Goal: Task Accomplishment & Management: Use online tool/utility

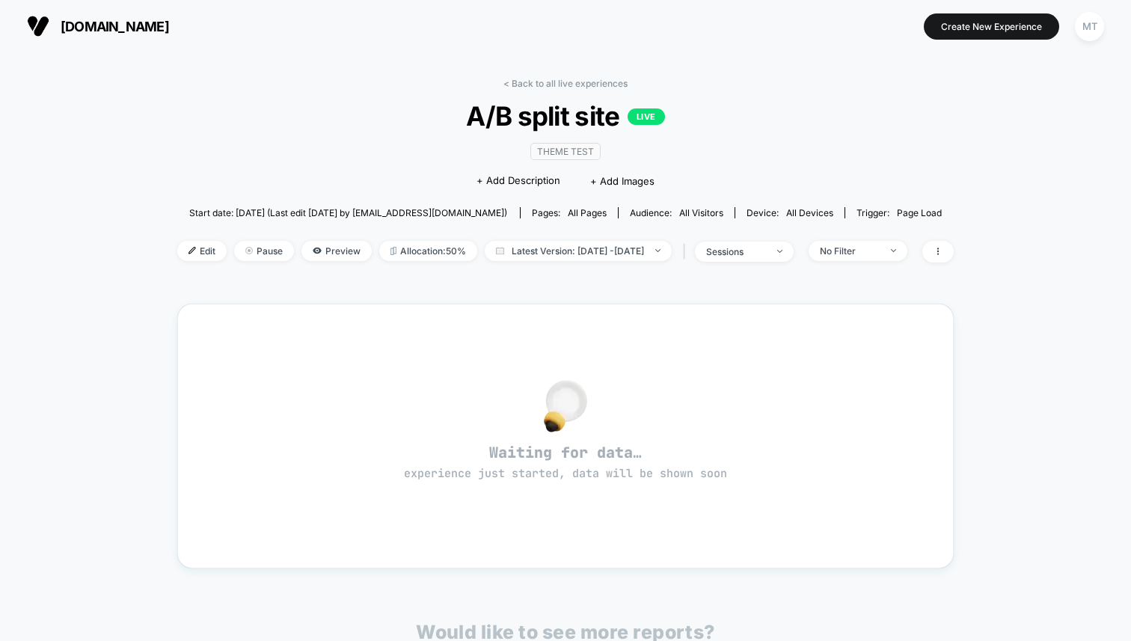
click at [79, 25] on span "[DOMAIN_NAME]" at bounding box center [115, 27] width 108 height 16
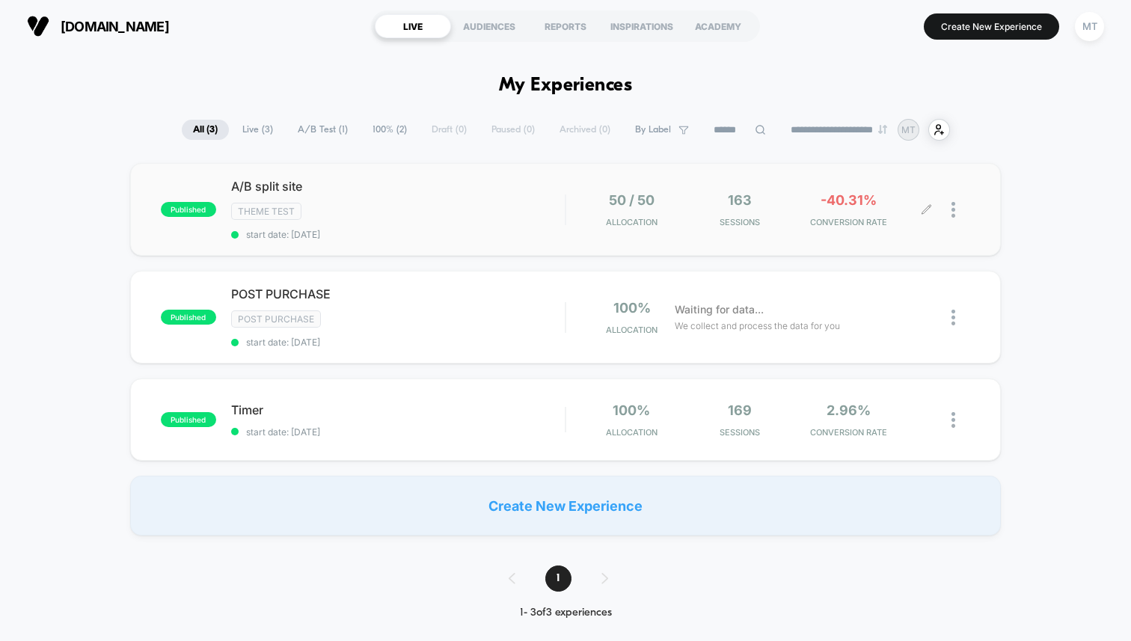
click at [824, 197] on span "-40.31%" at bounding box center [848, 200] width 56 height 16
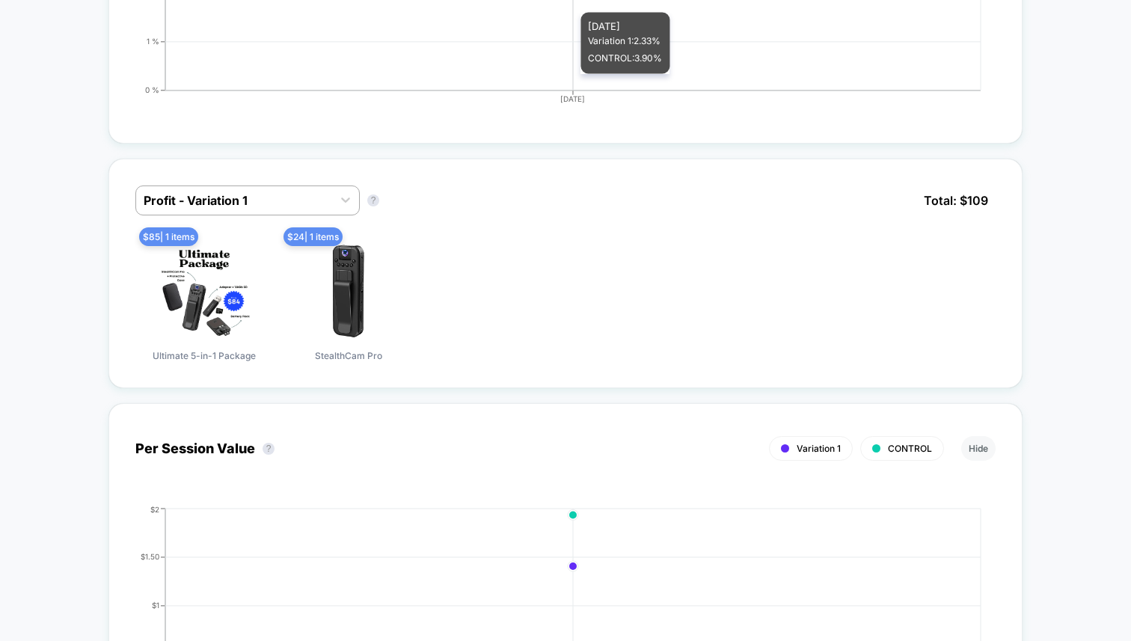
scroll to position [1039, 0]
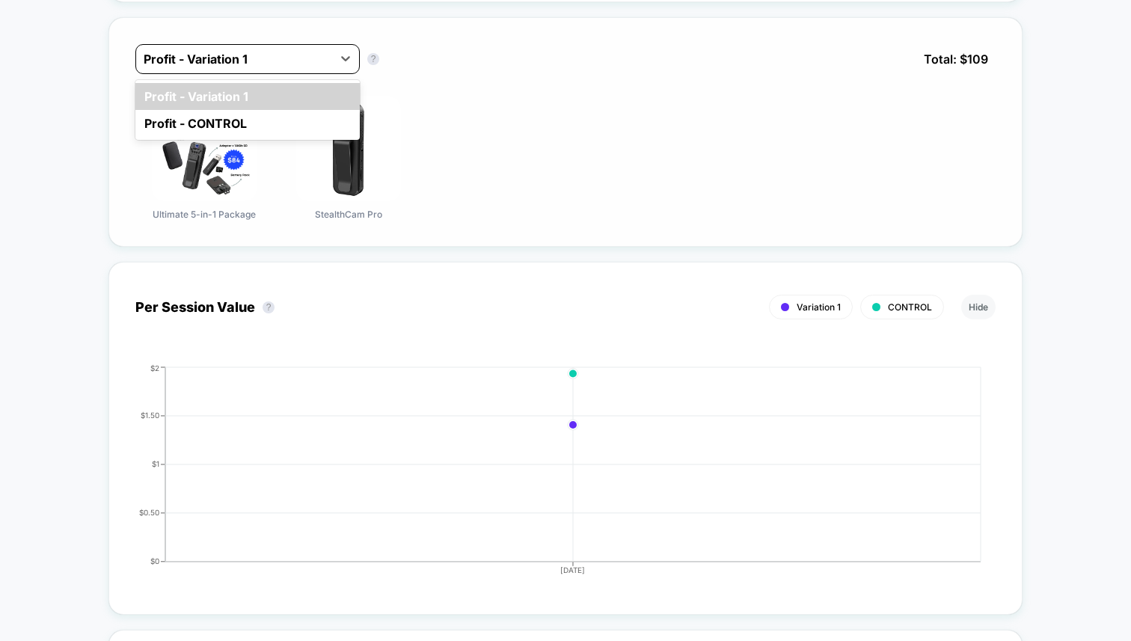
click at [346, 70] on div at bounding box center [345, 59] width 27 height 28
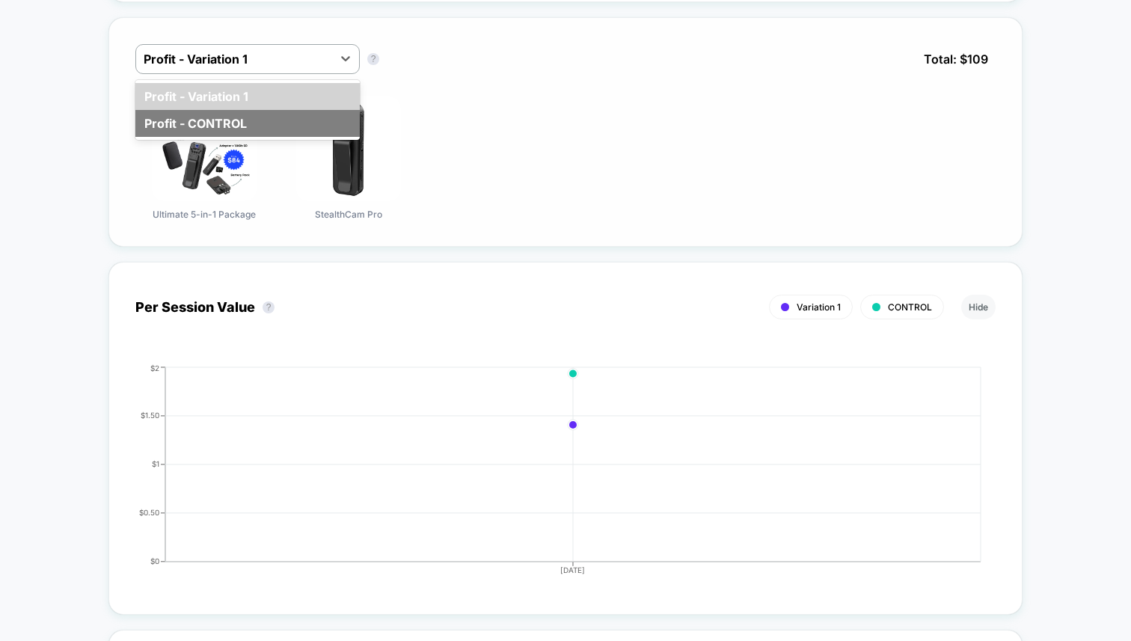
click at [315, 117] on div "Profit - CONTROL" at bounding box center [247, 123] width 224 height 27
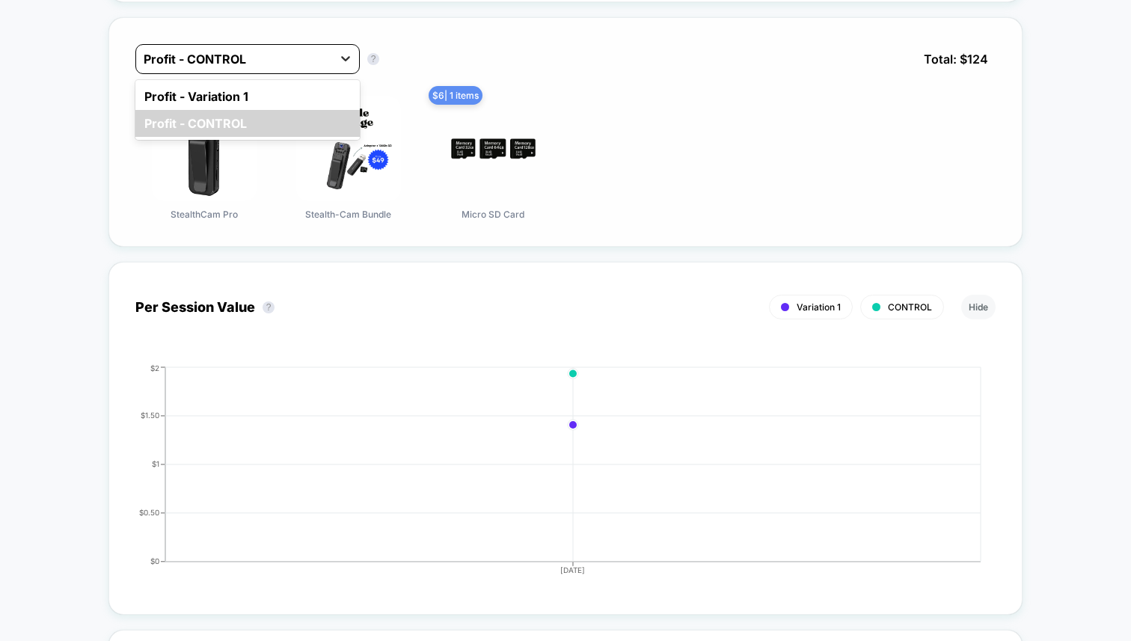
click at [343, 57] on icon at bounding box center [345, 58] width 9 height 5
click at [297, 91] on div "Profit - Variation 1" at bounding box center [247, 96] width 224 height 27
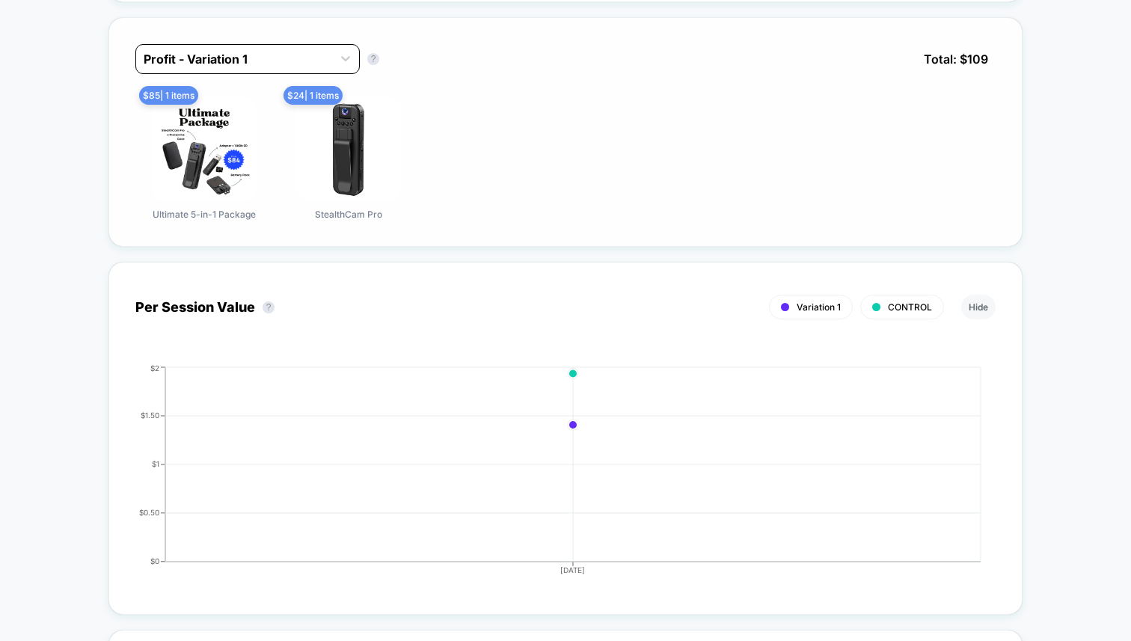
click at [330, 65] on div "Profit - Variation 1" at bounding box center [234, 59] width 196 height 24
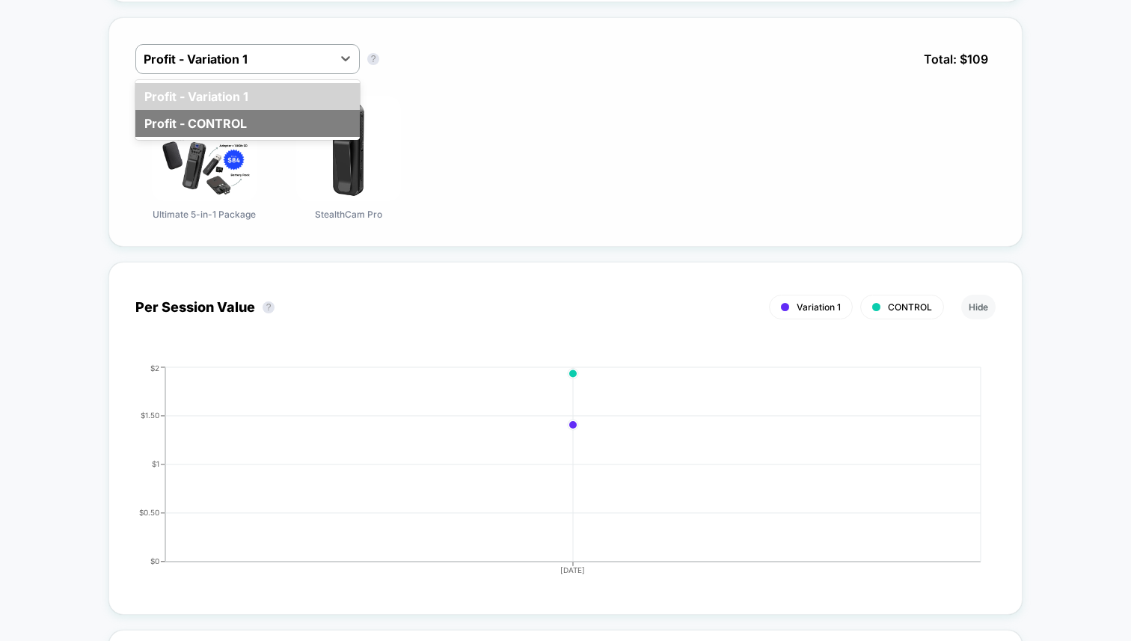
click at [301, 114] on div "Profit - CONTROL" at bounding box center [247, 123] width 224 height 27
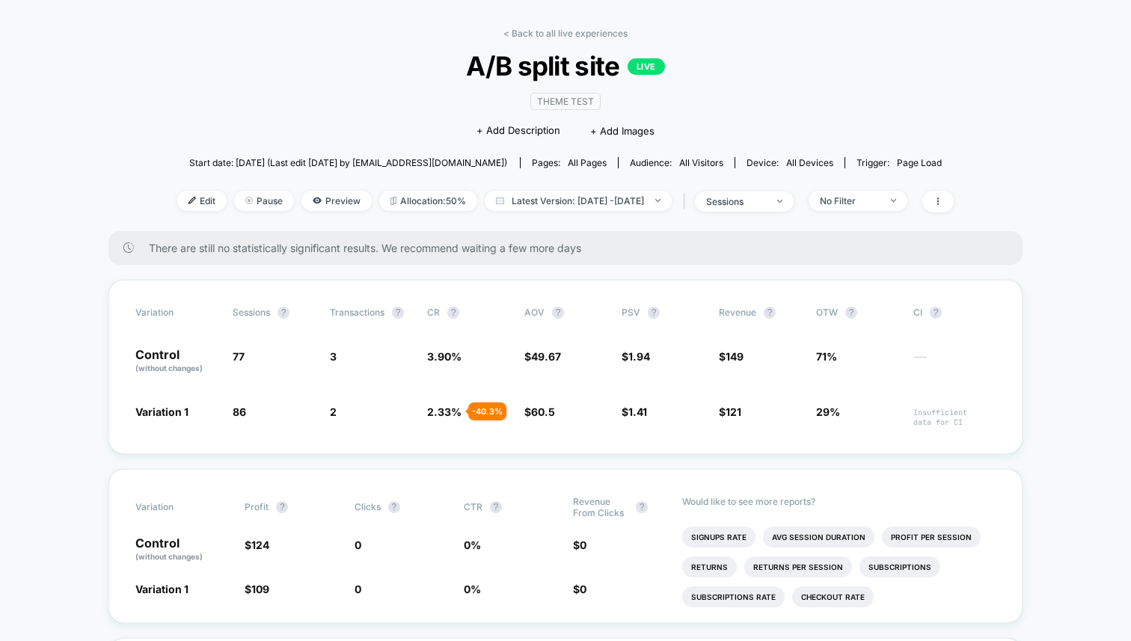
scroll to position [0, 0]
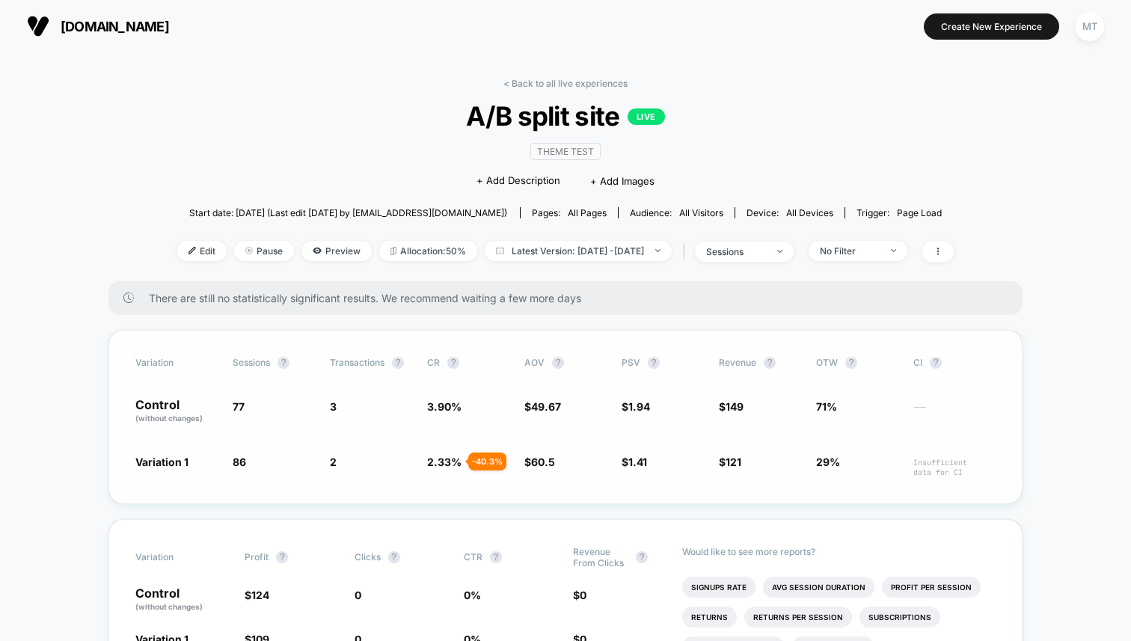
click at [162, 455] on span "Variation 1" at bounding box center [161, 461] width 53 height 13
click at [161, 399] on p "Control (without changes)" at bounding box center [176, 411] width 82 height 25
click at [177, 248] on span "Edit" at bounding box center [201, 251] width 49 height 20
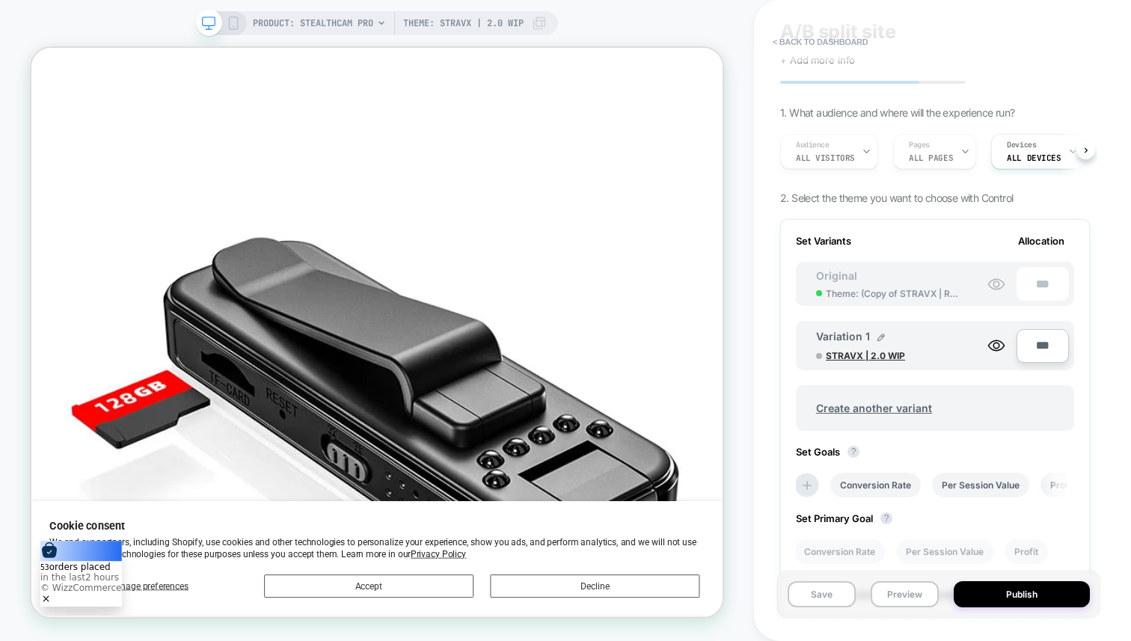
scroll to position [46, 0]
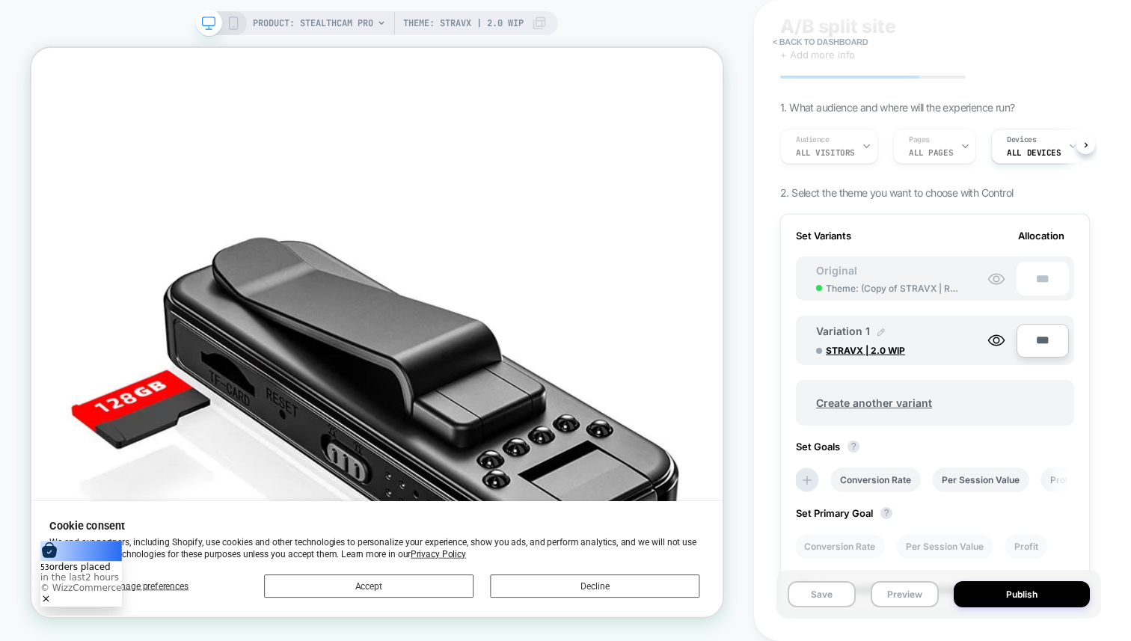
click at [878, 329] on img at bounding box center [880, 331] width 7 height 7
click at [873, 337] on input "**********" at bounding box center [870, 339] width 108 height 29
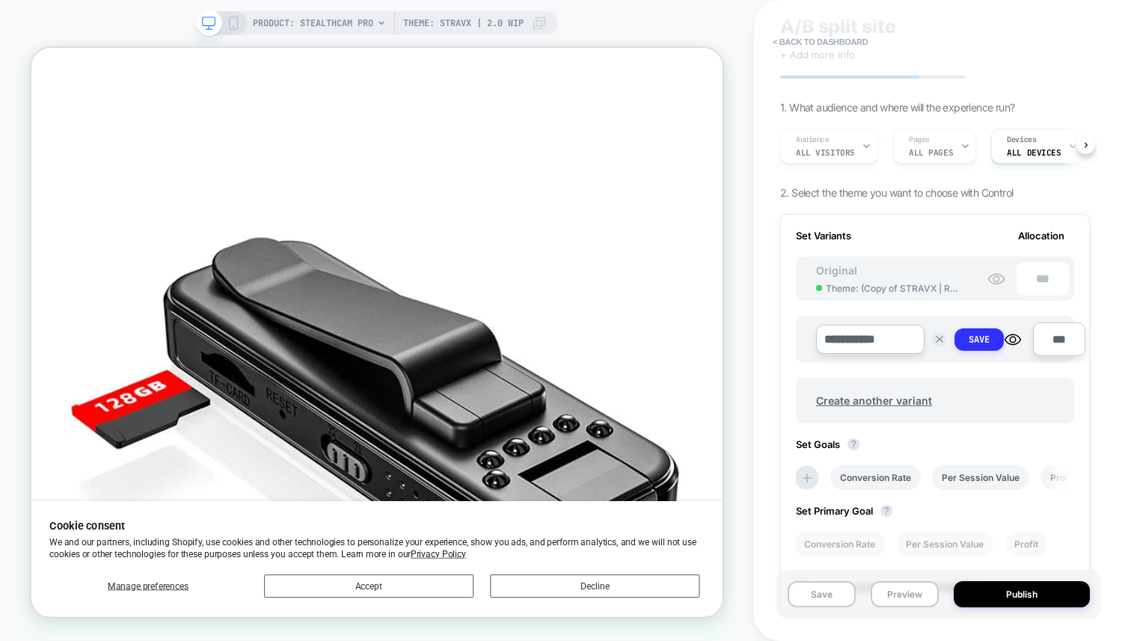
type input "**********"
click at [989, 348] on button "Save" at bounding box center [978, 339] width 49 height 22
click at [838, 600] on button "Save" at bounding box center [821, 594] width 68 height 26
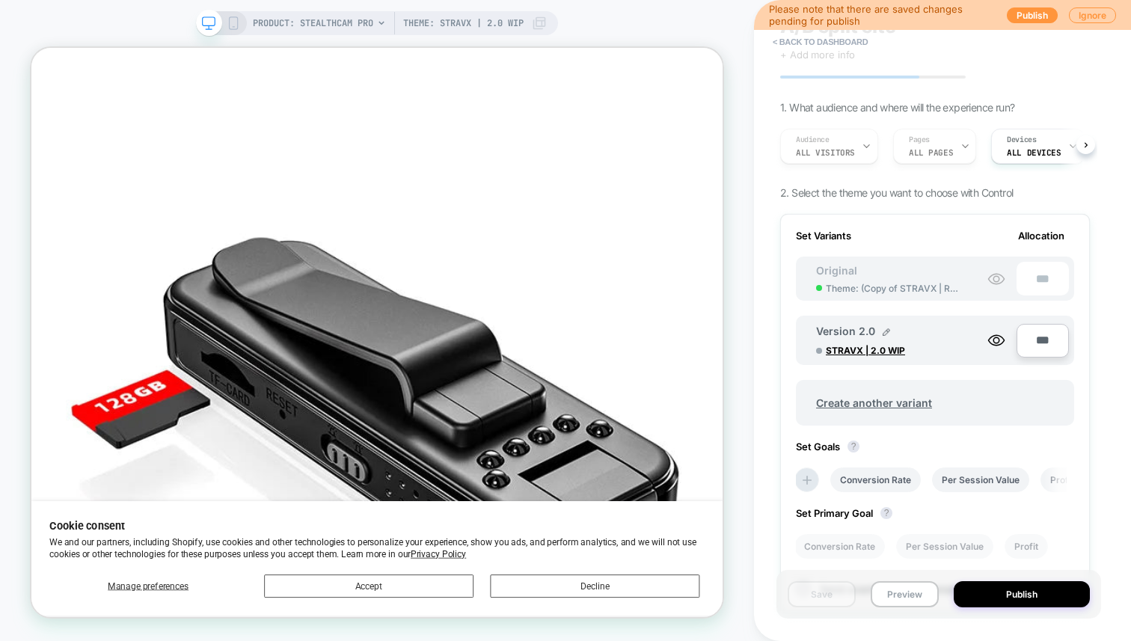
scroll to position [0, 0]
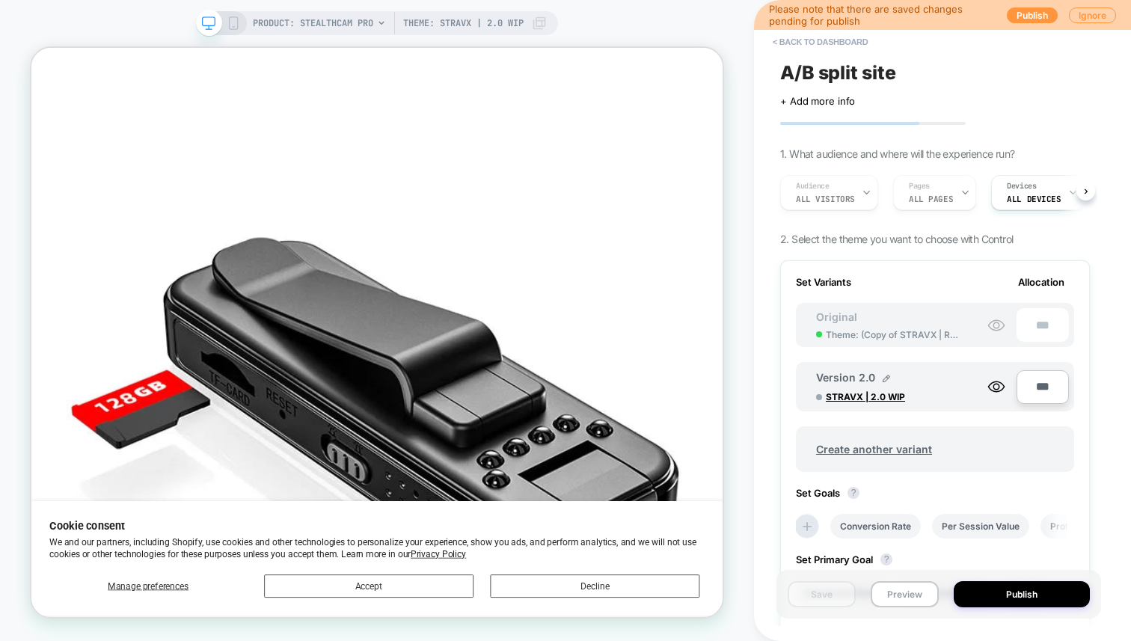
click at [1042, 6] on div "Please note that there are saved changes pending for publish Publish Ignore" at bounding box center [942, 15] width 377 height 30
click at [1039, 16] on button "Publish" at bounding box center [1032, 15] width 51 height 16
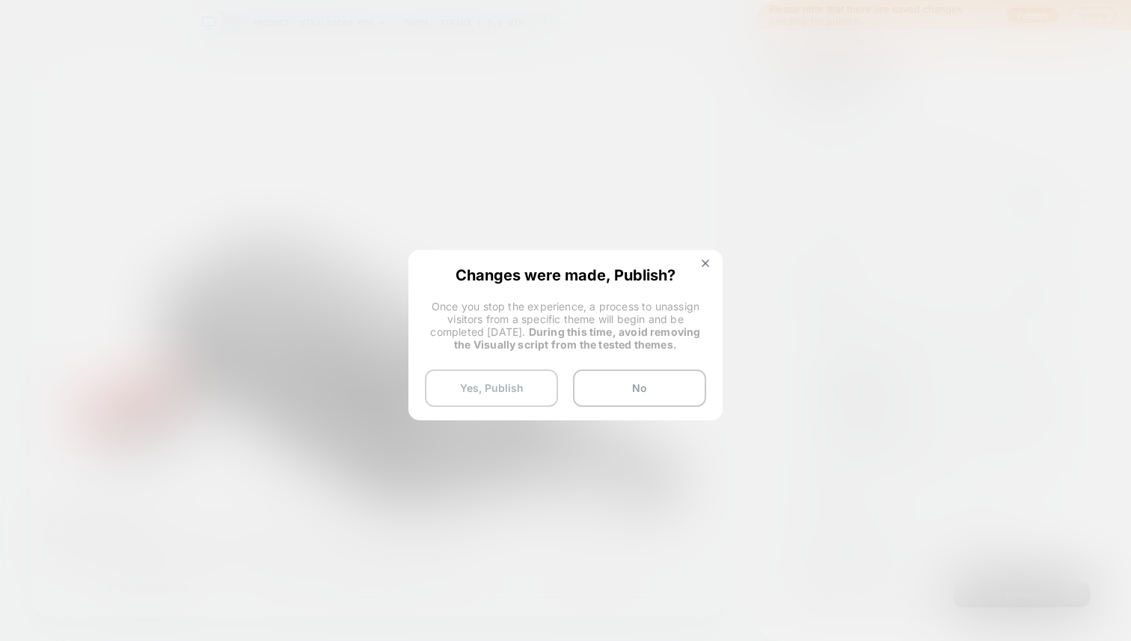
click at [530, 390] on button "Yes, Publish" at bounding box center [491, 387] width 133 height 37
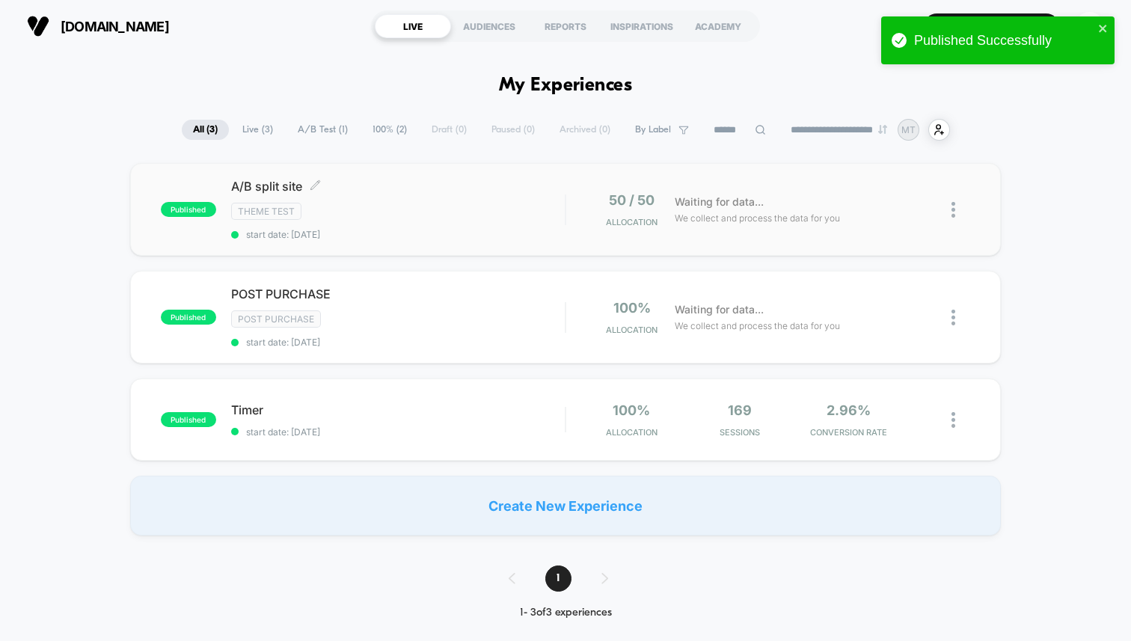
click at [520, 215] on div "Theme Test" at bounding box center [398, 211] width 334 height 17
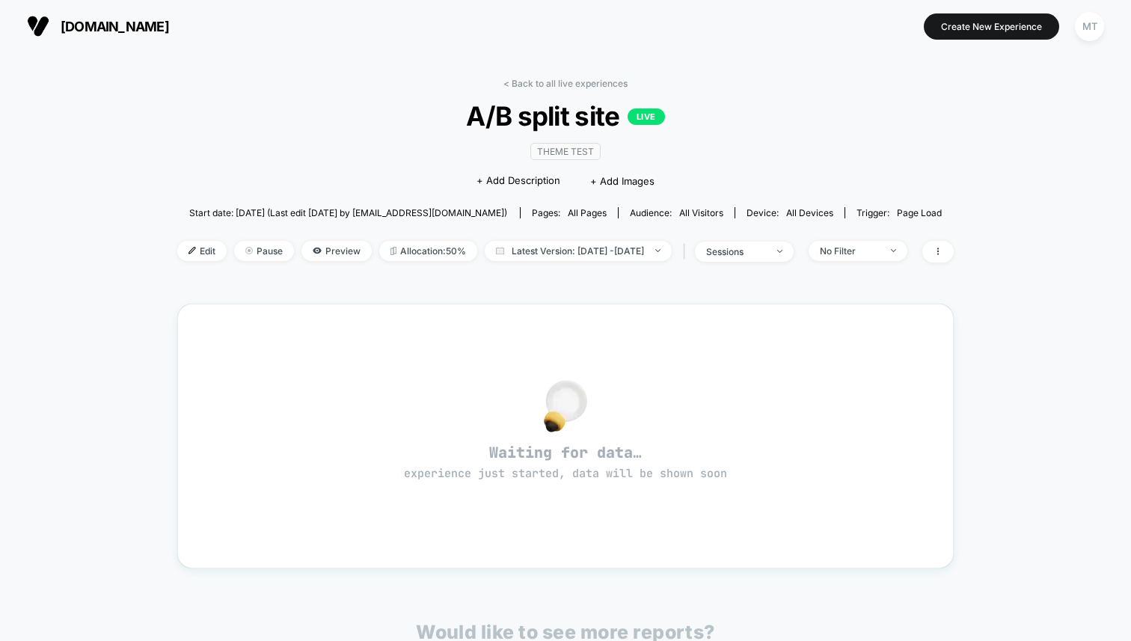
click at [82, 29] on span "[DOMAIN_NAME]" at bounding box center [115, 27] width 108 height 16
